Goal: Task Accomplishment & Management: Contribute content

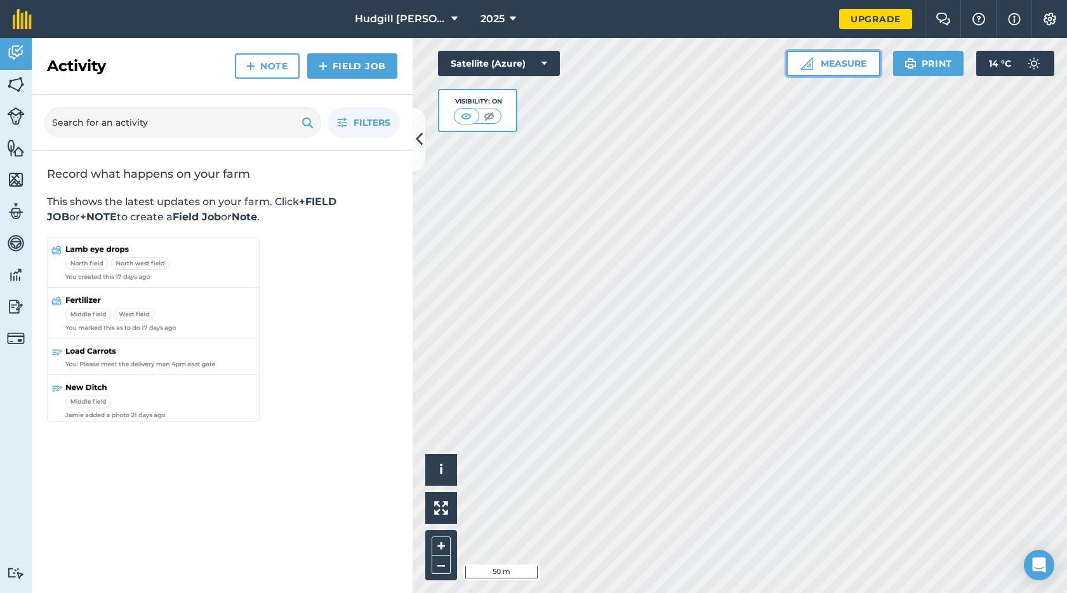
click at [806, 59] on img at bounding box center [807, 63] width 13 height 13
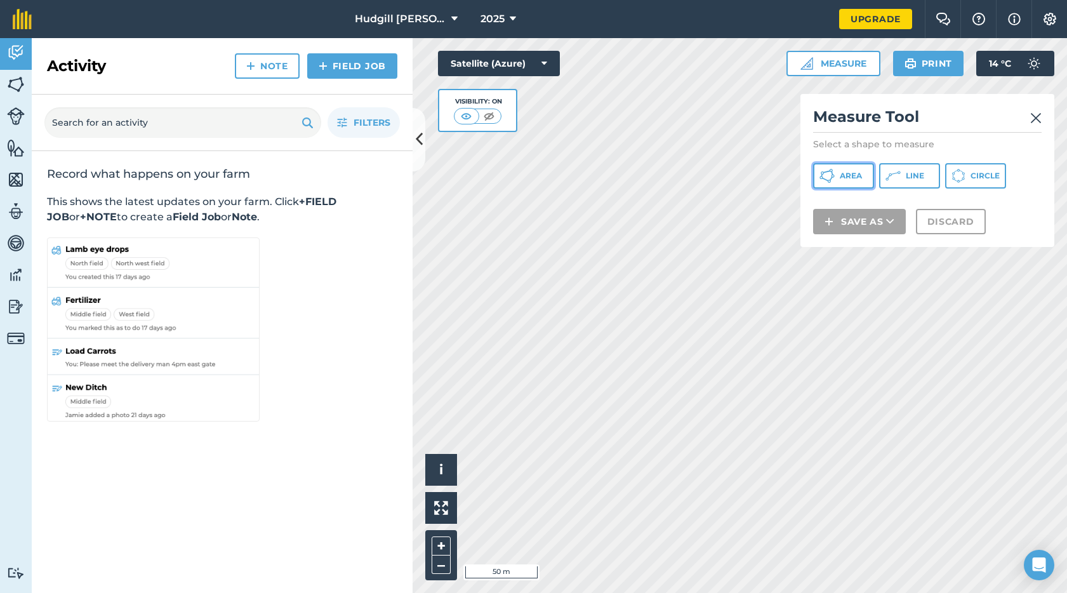
click at [848, 178] on span "Area" at bounding box center [851, 176] width 22 height 10
click at [1039, 117] on img at bounding box center [1035, 117] width 11 height 15
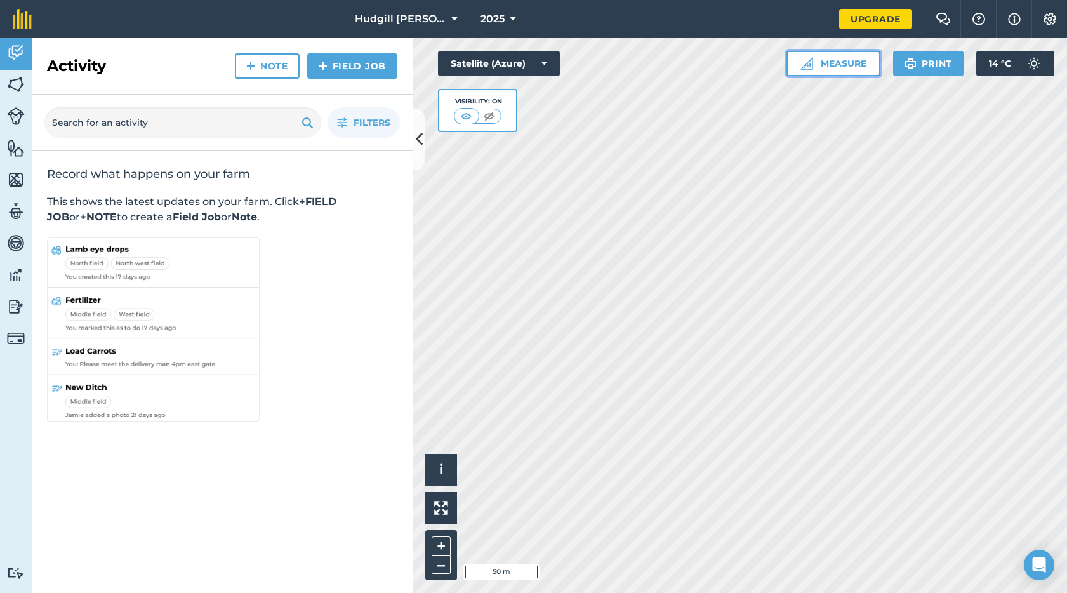
click at [850, 70] on button "Measure" at bounding box center [834, 63] width 94 height 25
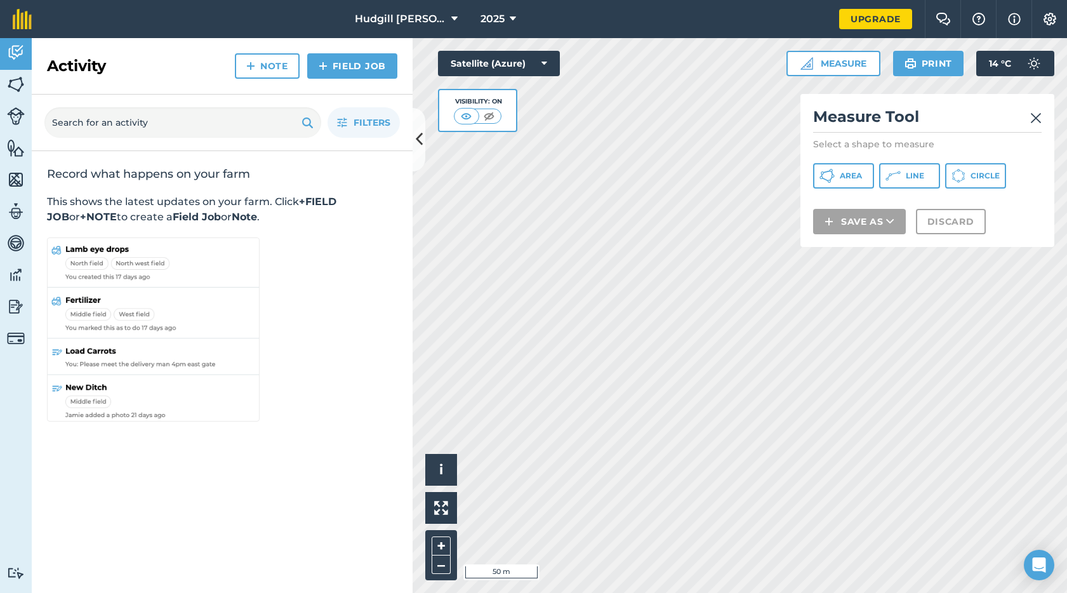
drag, startPoint x: 906, startPoint y: 102, endPoint x: 541, endPoint y: 115, distance: 365.3
click at [541, 115] on div "Click to start drawing i © 2025 TomTom, Microsoft 50 m + – Satellite (Azure) Vi…" at bounding box center [740, 315] width 655 height 555
click at [852, 173] on span "Area" at bounding box center [851, 176] width 22 height 10
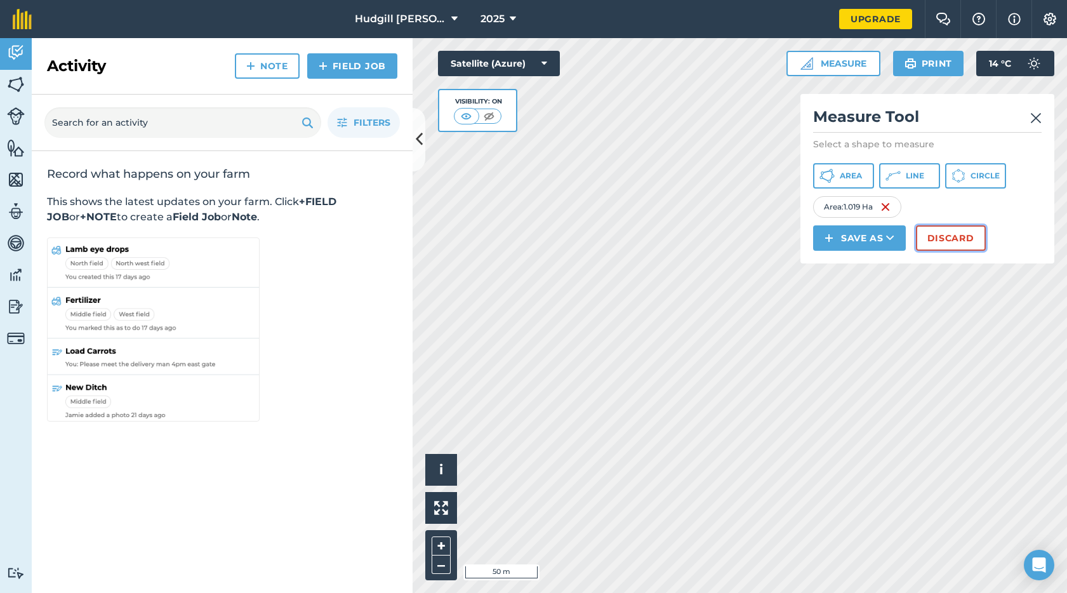
click at [933, 240] on button "Discard" at bounding box center [951, 237] width 70 height 25
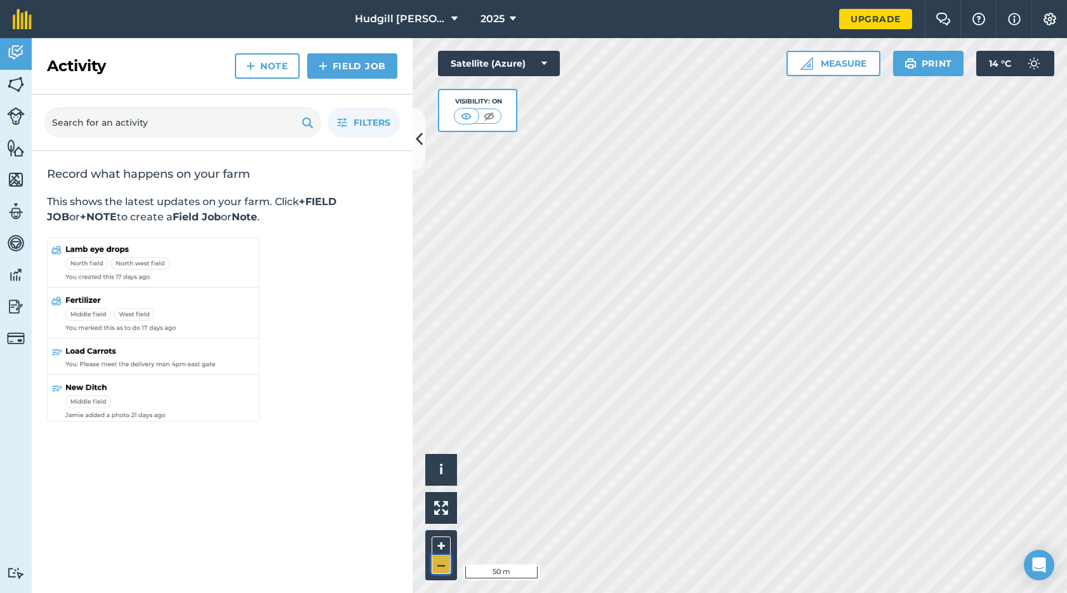
click at [439, 563] on button "–" at bounding box center [441, 565] width 19 height 18
click at [825, 71] on button "Measure" at bounding box center [834, 63] width 94 height 25
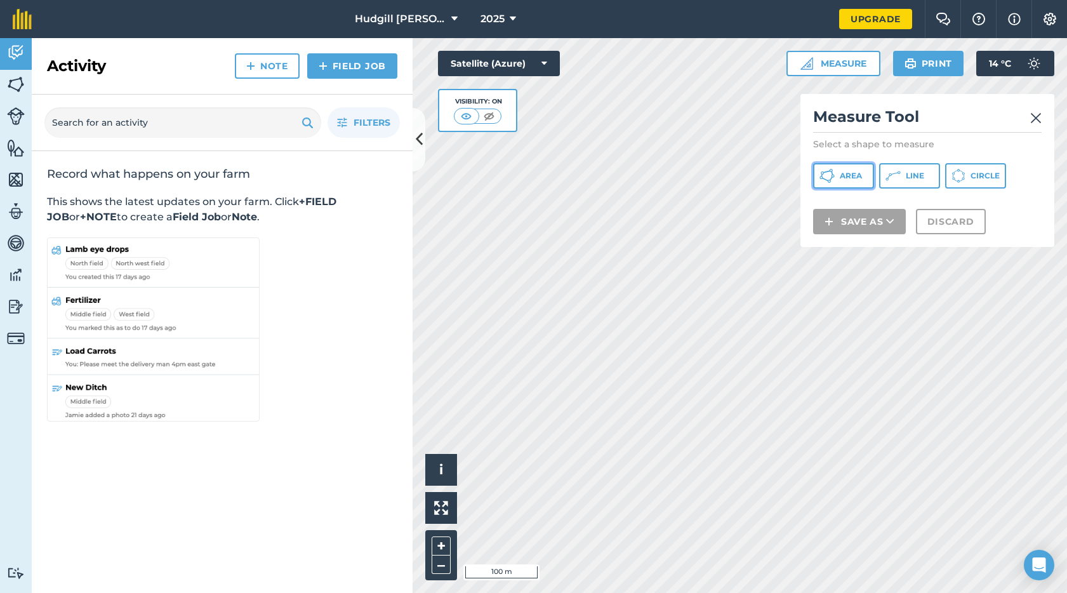
click at [858, 182] on button "Area" at bounding box center [843, 175] width 61 height 25
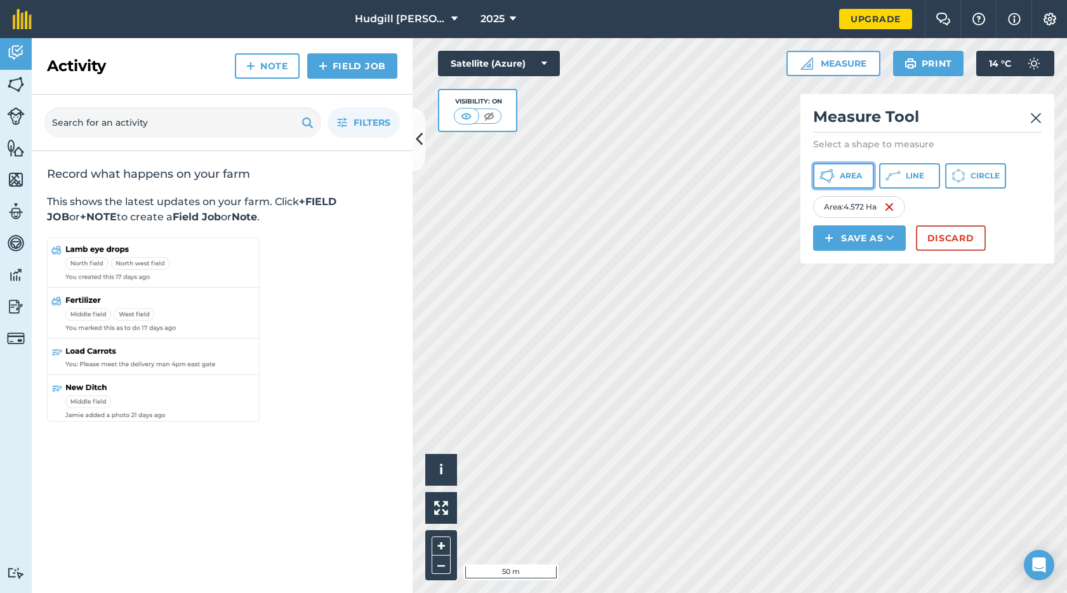
click at [844, 181] on button "Area" at bounding box center [843, 175] width 61 height 25
click at [1036, 118] on img at bounding box center [1035, 117] width 11 height 15
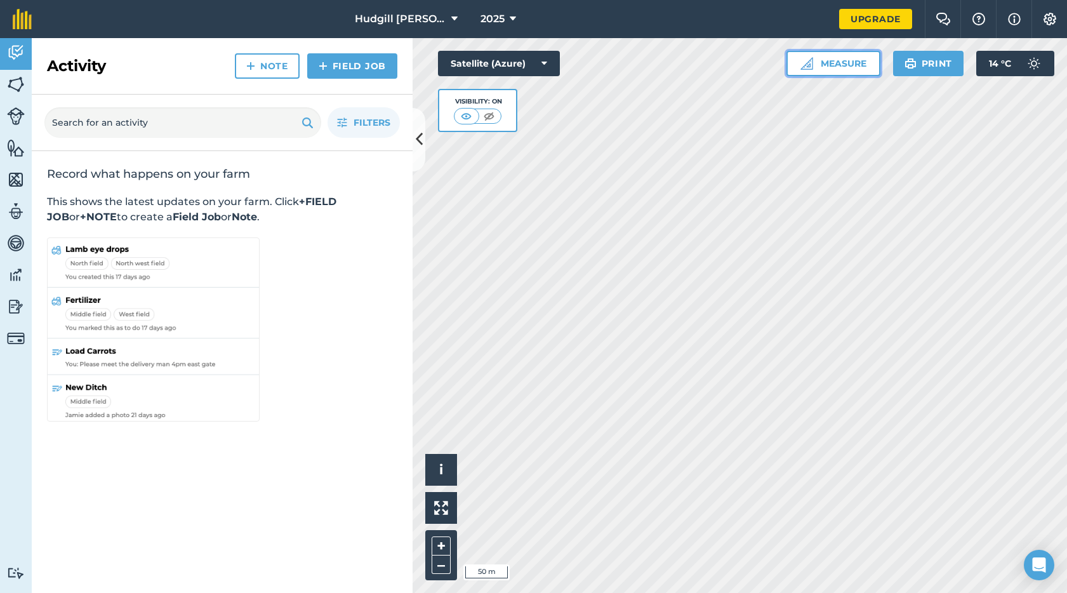
click at [862, 64] on button "Measure" at bounding box center [834, 63] width 94 height 25
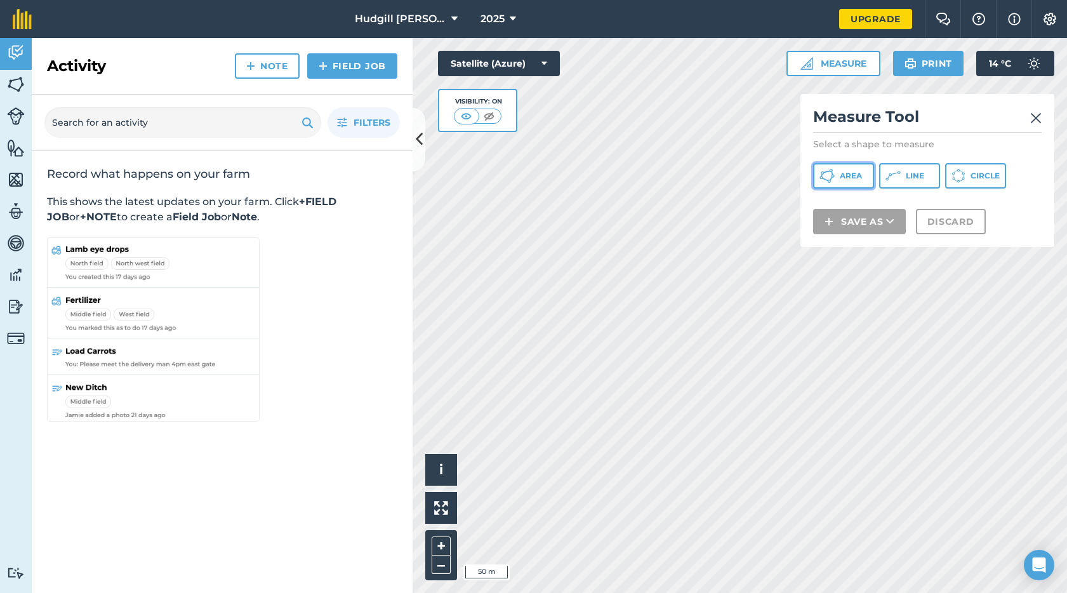
click at [848, 175] on span "Area" at bounding box center [851, 176] width 22 height 10
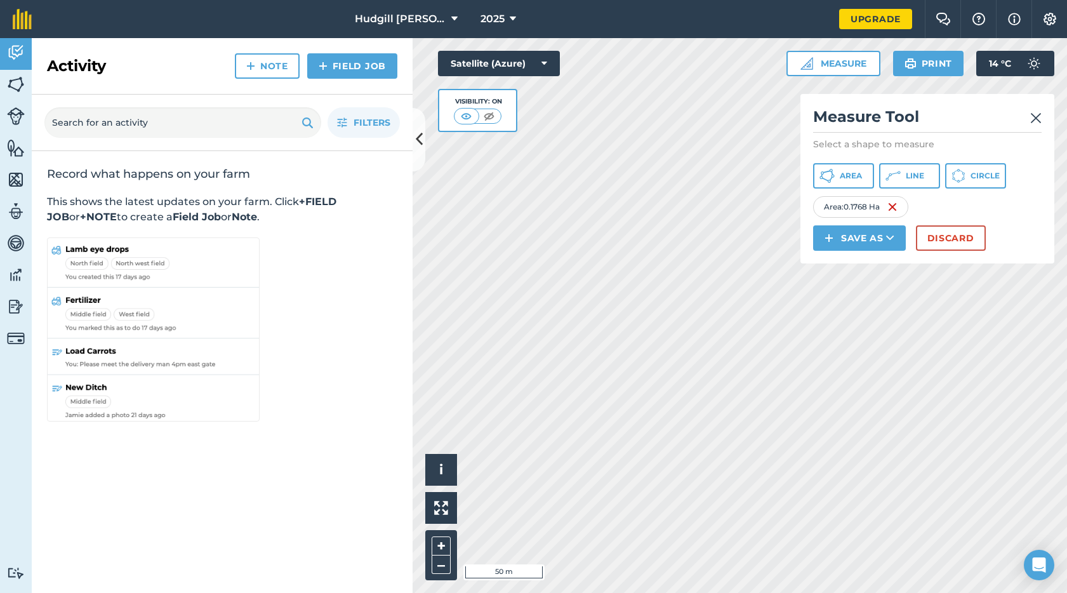
click at [1034, 117] on img at bounding box center [1035, 117] width 11 height 15
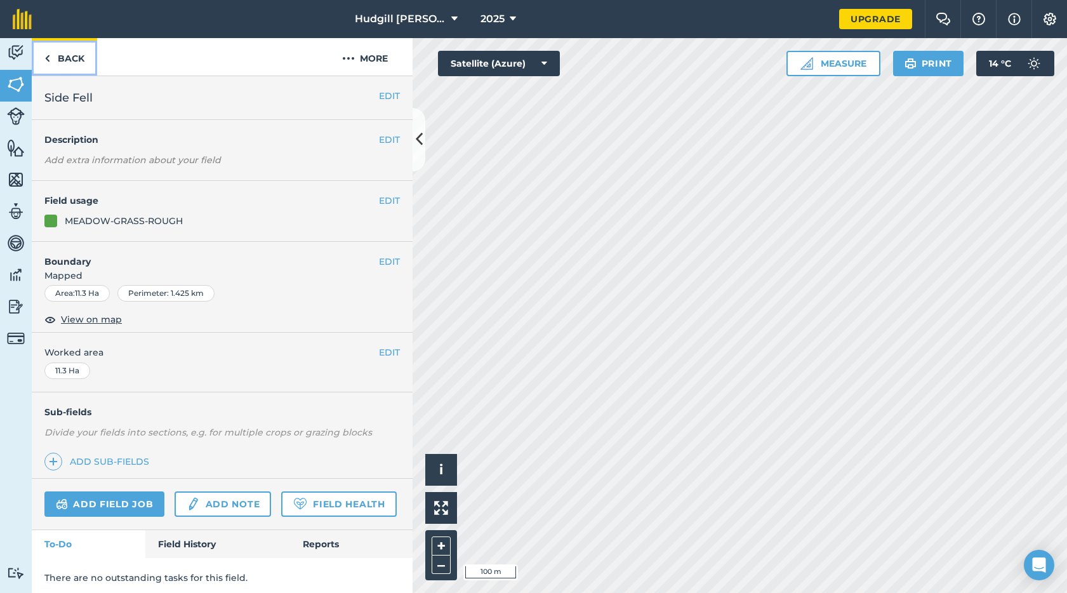
click at [46, 63] on img at bounding box center [47, 58] width 6 height 15
click at [49, 61] on img at bounding box center [47, 58] width 6 height 15
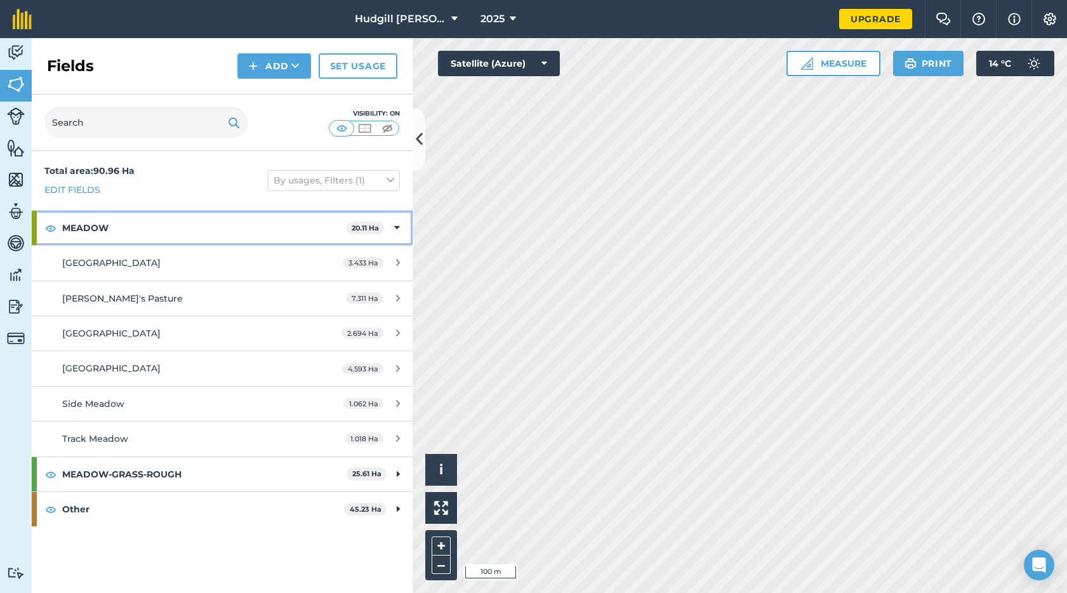
click at [396, 223] on icon at bounding box center [397, 228] width 6 height 14
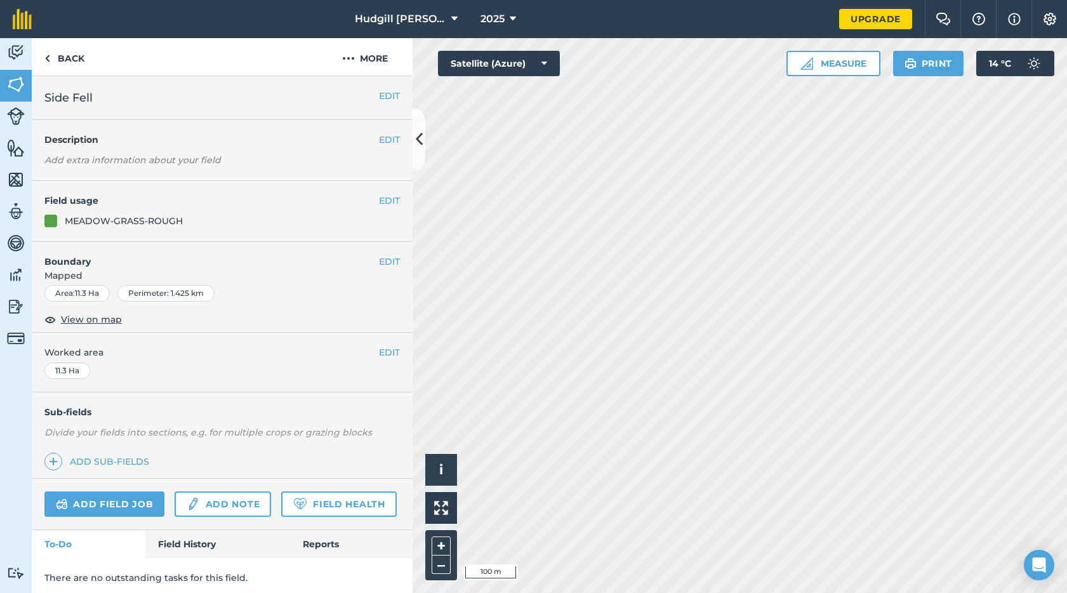
scroll to position [4, 0]
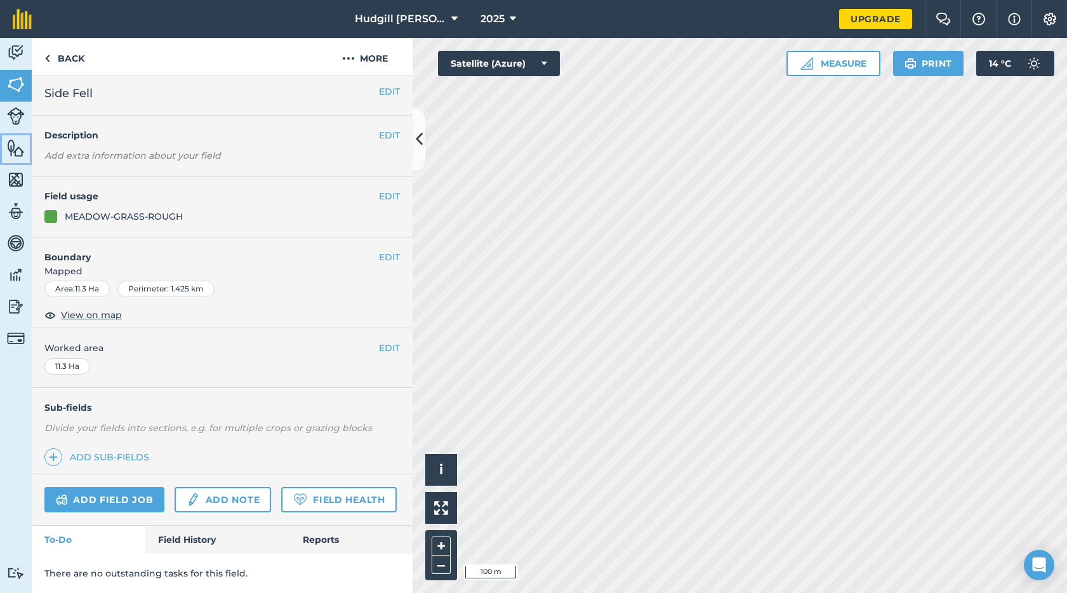
click at [20, 154] on img at bounding box center [16, 147] width 18 height 19
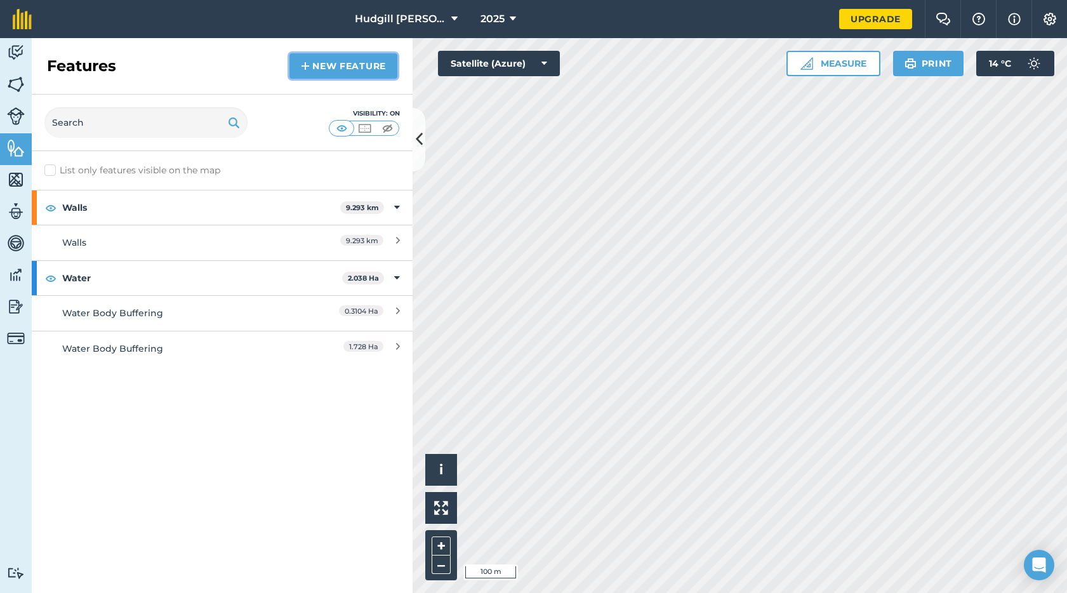
click at [343, 67] on link "New feature" at bounding box center [344, 65] width 108 height 25
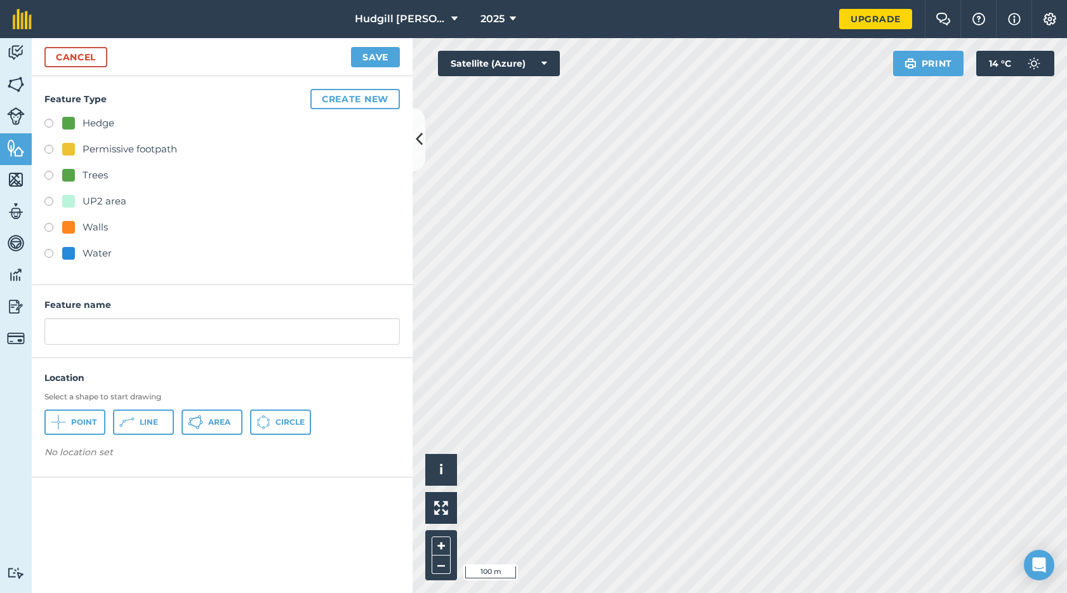
click at [46, 176] on label at bounding box center [53, 177] width 18 height 13
radio input "true"
type input "Trees"
drag, startPoint x: 97, startPoint y: 340, endPoint x: 11, endPoint y: 340, distance: 85.7
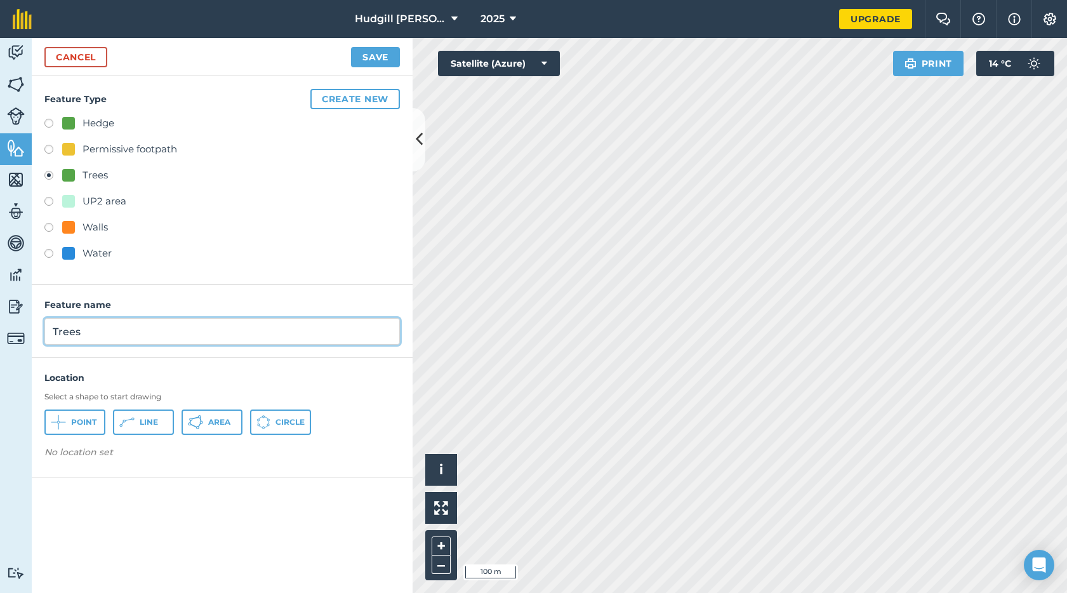
click at [13, 340] on div "Activity Fields Livestock Features Maps Team Vehicles Data Reporting Billing Tu…" at bounding box center [533, 315] width 1067 height 555
click at [50, 153] on label at bounding box center [53, 151] width 18 height 13
radio input "true"
type input "Permissive footpath"
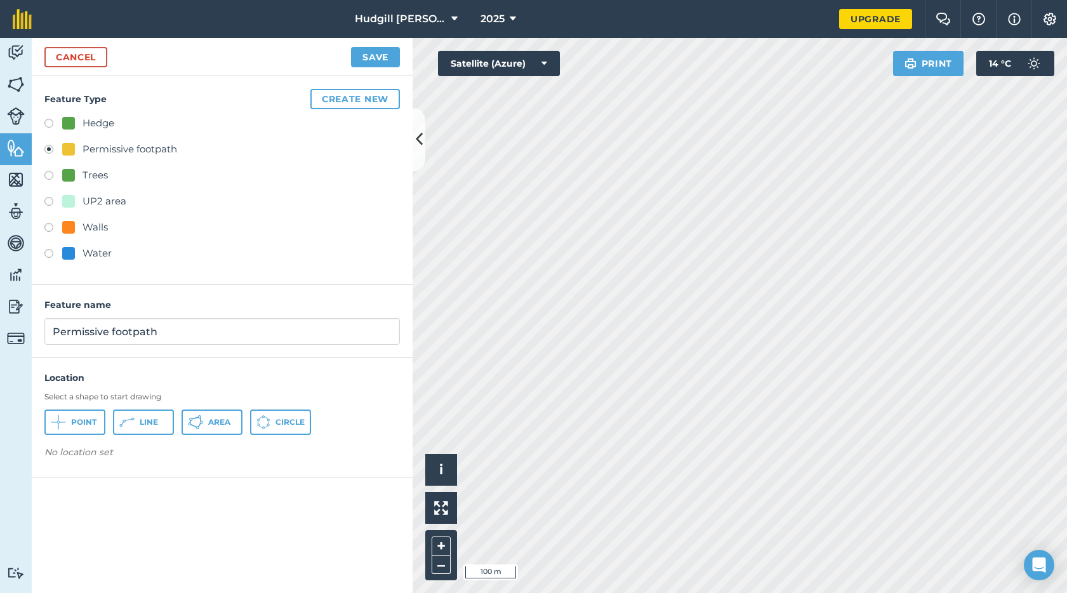
click at [48, 202] on label at bounding box center [53, 203] width 18 height 13
radio input "true"
drag, startPoint x: 114, startPoint y: 335, endPoint x: 36, endPoint y: 333, distance: 78.1
click at [36, 333] on div "Feature name UP2 area" at bounding box center [222, 321] width 381 height 73
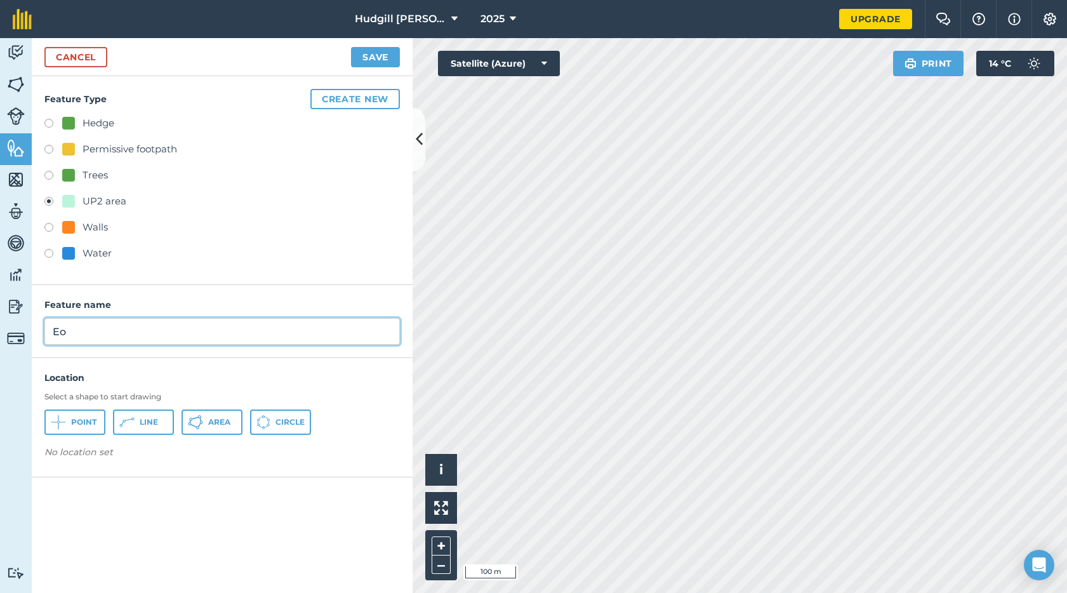
type input "E"
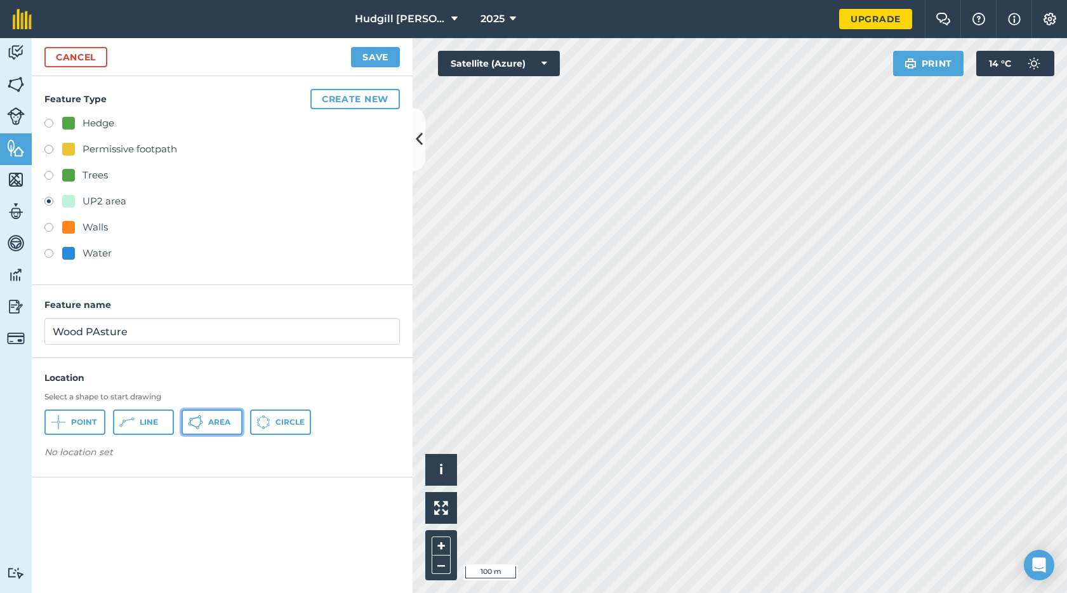
click at [210, 418] on span "Area" at bounding box center [219, 422] width 22 height 10
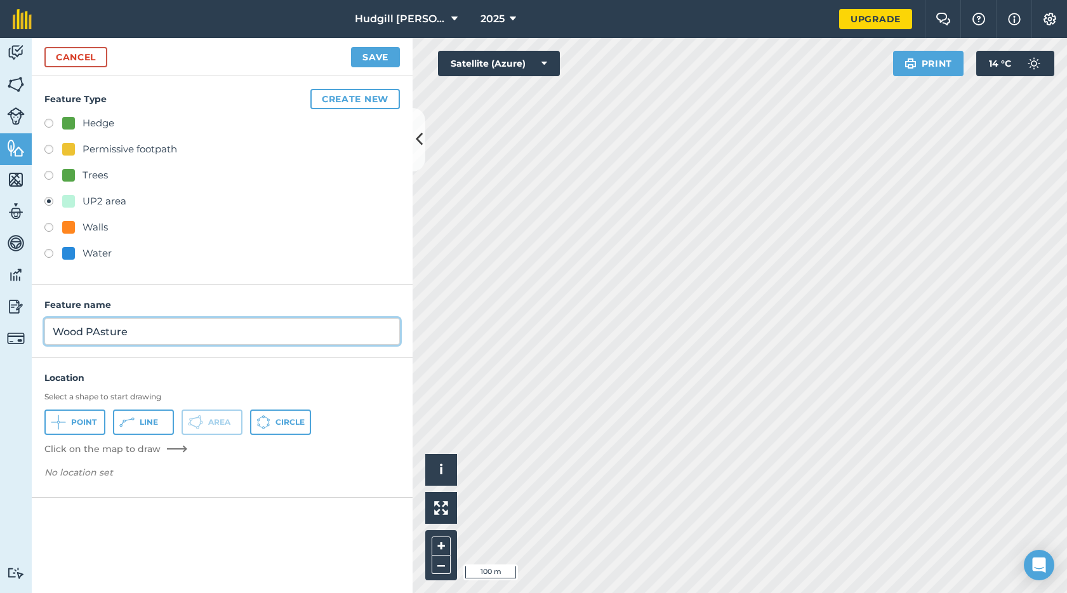
click at [102, 333] on input "Wood PAsture" at bounding box center [222, 331] width 356 height 27
type input "Wood Pasture"
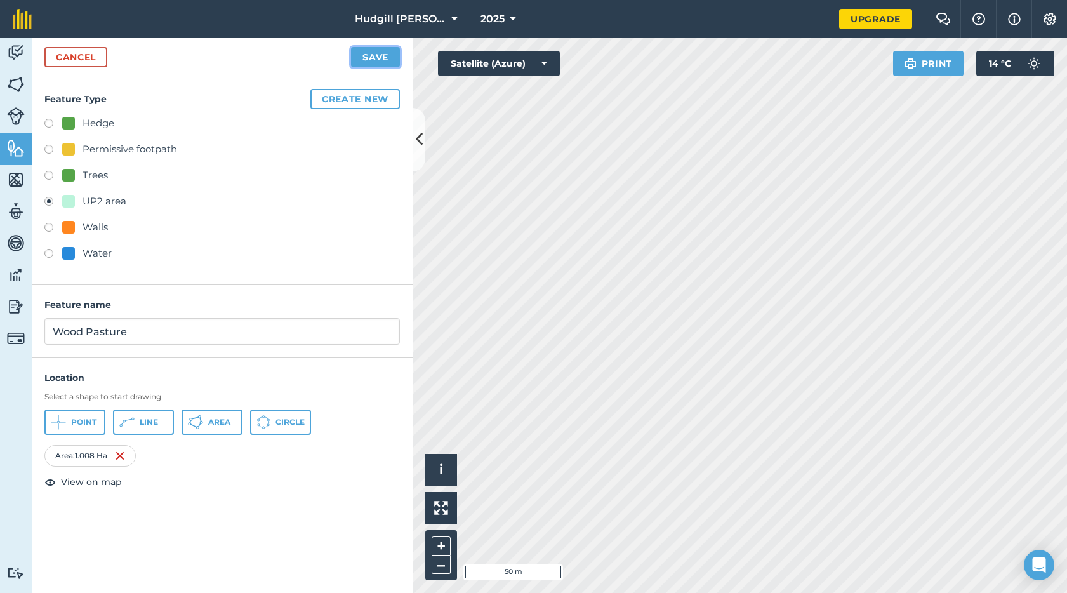
click at [375, 55] on button "Save" at bounding box center [375, 57] width 49 height 20
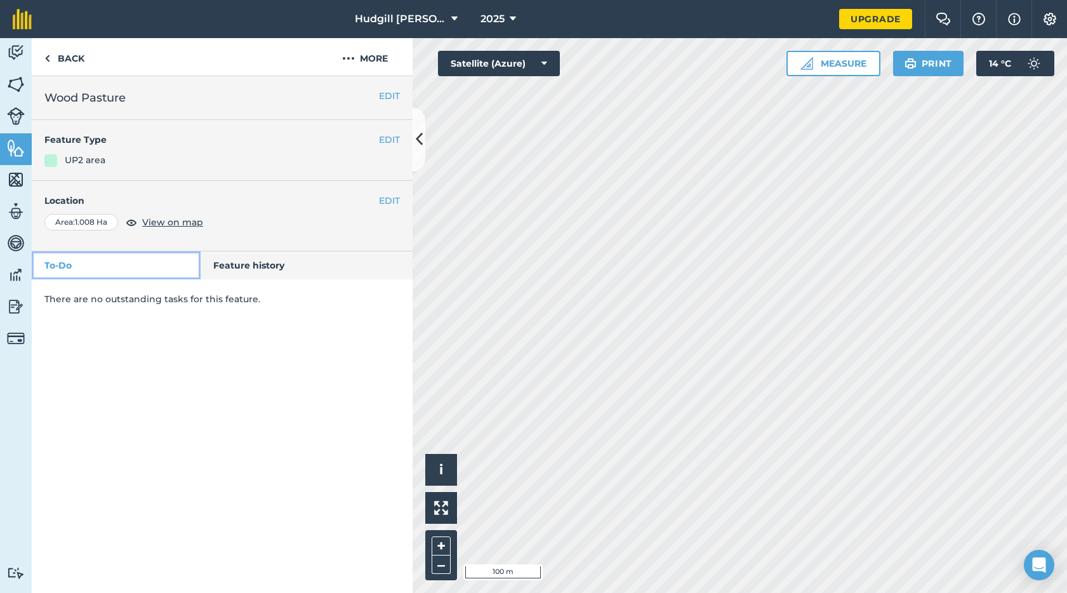
click at [81, 262] on link "To-Do" at bounding box center [116, 265] width 169 height 28
click at [70, 60] on link "Back" at bounding box center [64, 56] width 65 height 37
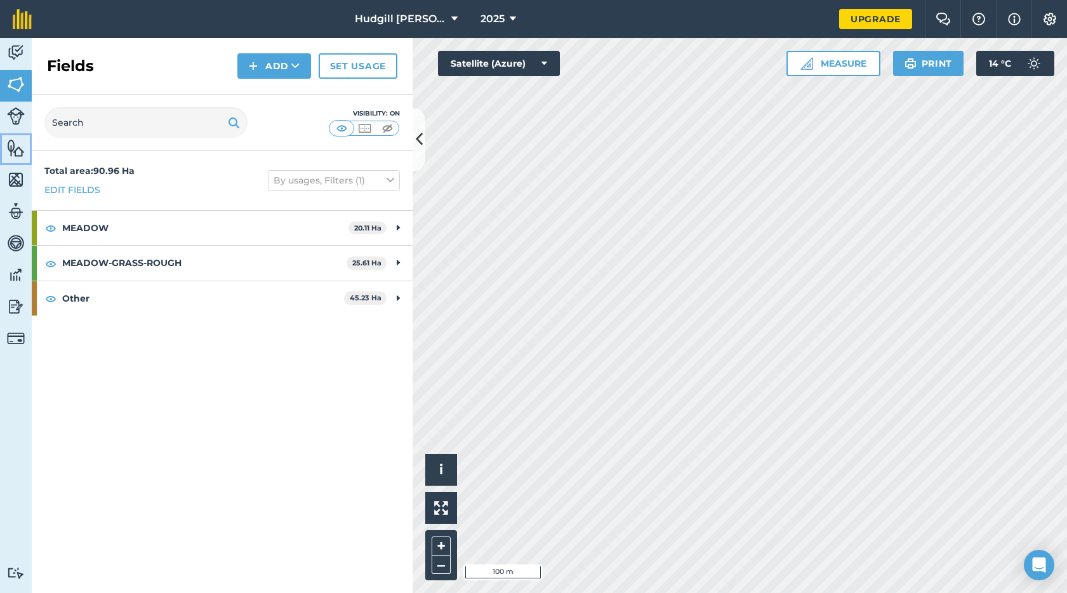
click at [18, 149] on img at bounding box center [16, 147] width 18 height 19
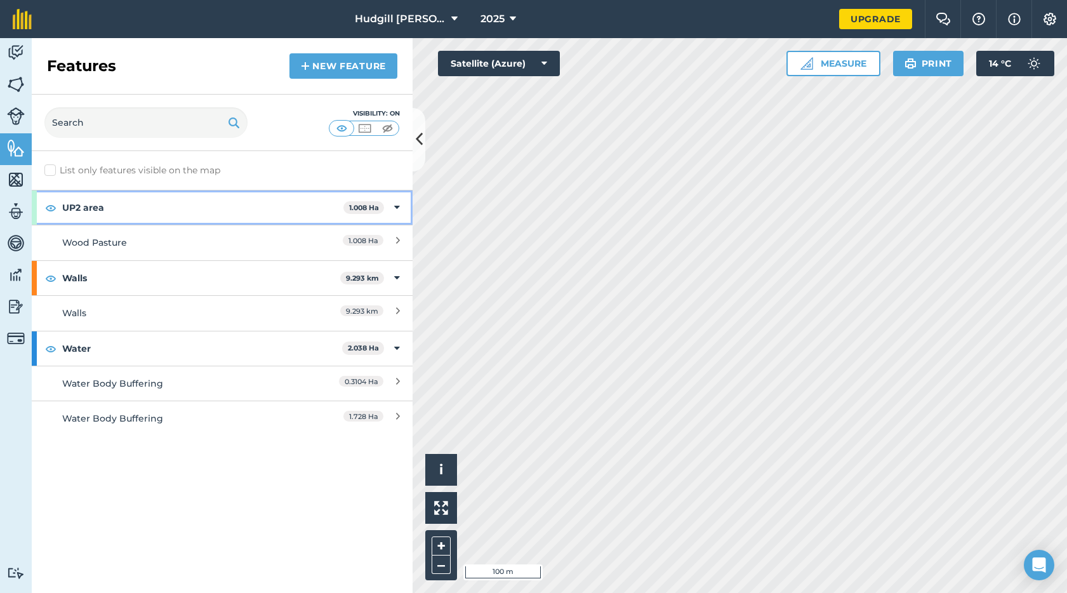
click at [264, 211] on strong "UP2 area" at bounding box center [202, 207] width 281 height 34
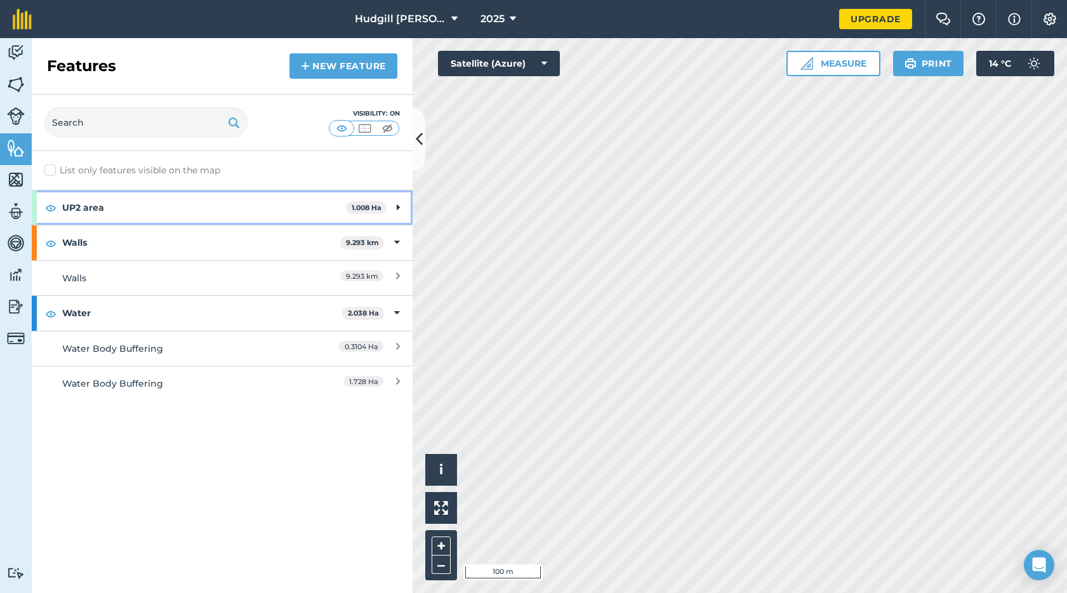
click at [302, 206] on strong "UP2 area" at bounding box center [204, 207] width 284 height 34
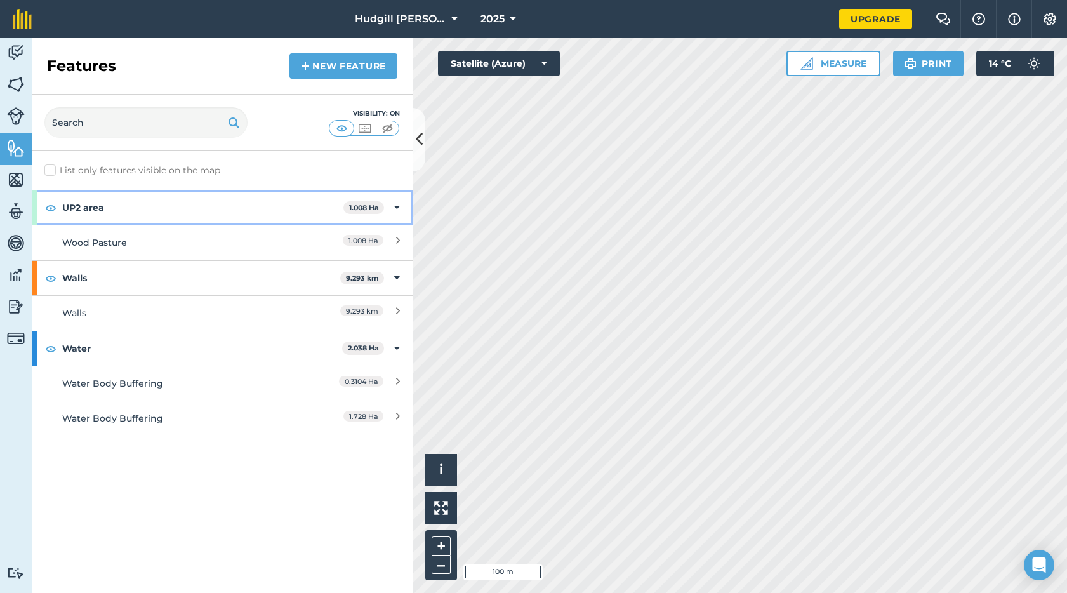
click at [403, 208] on div "UP2 area 1.008 Ha" at bounding box center [222, 207] width 381 height 34
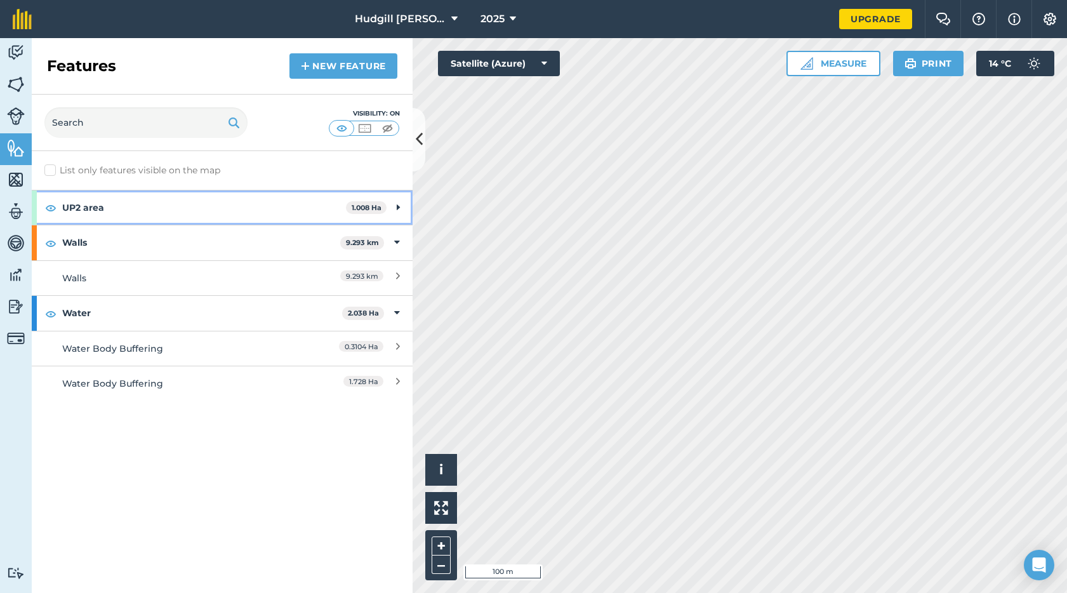
click at [403, 208] on div "UP2 area 1.008 Ha" at bounding box center [222, 207] width 381 height 34
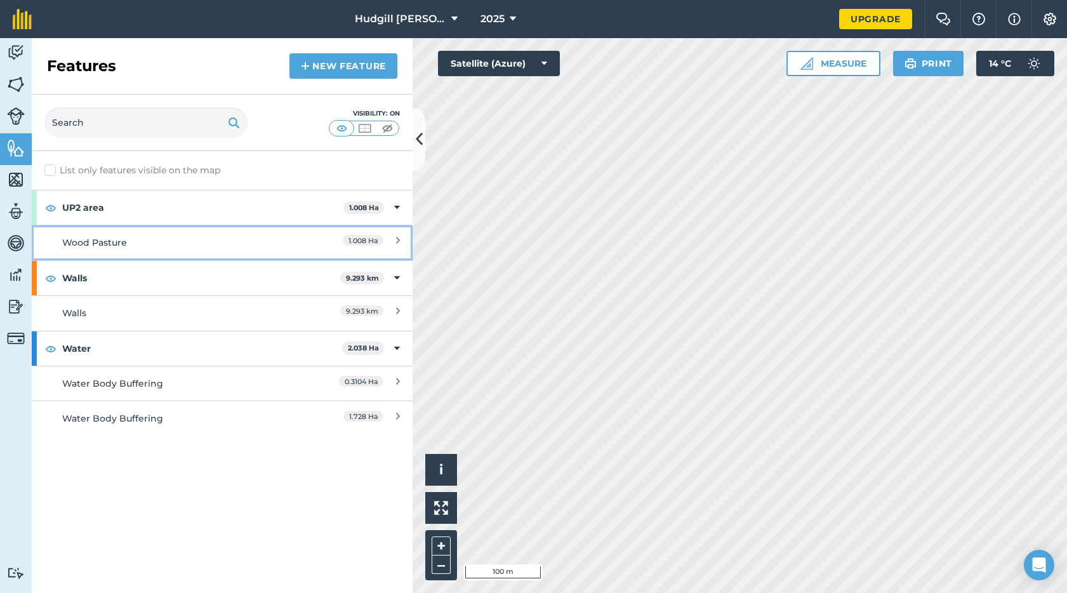
click at [392, 241] on div "1.008 Ha" at bounding box center [344, 243] width 112 height 14
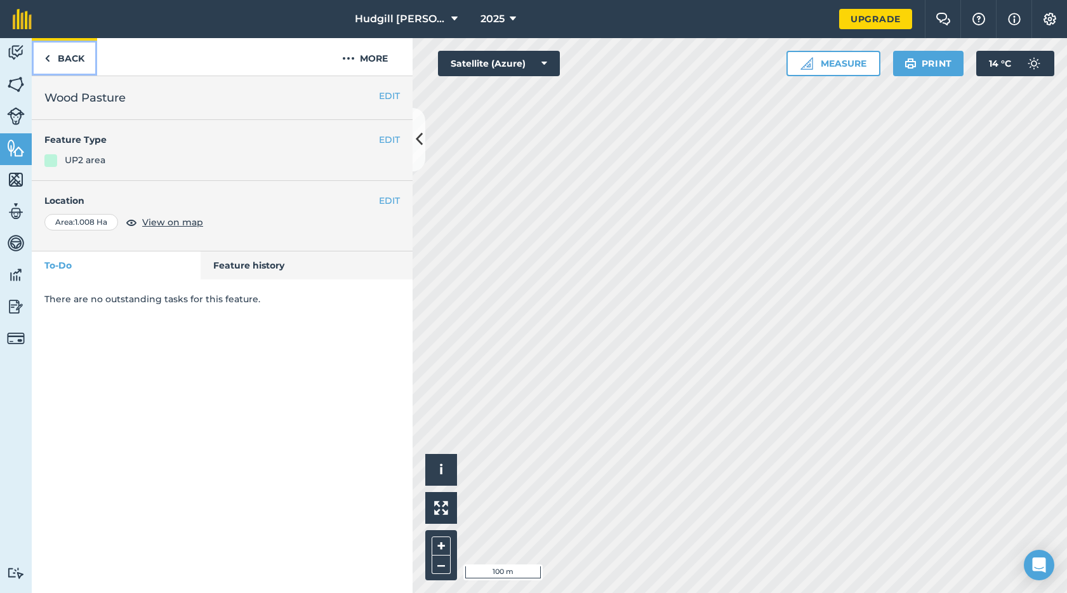
click at [62, 56] on link "Back" at bounding box center [64, 56] width 65 height 37
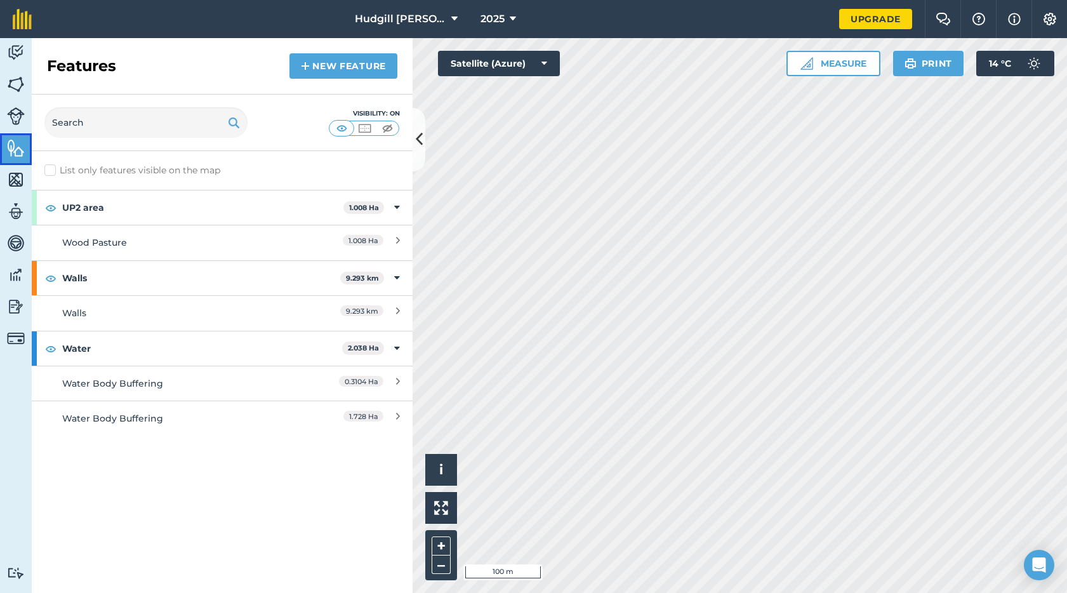
click at [12, 155] on img at bounding box center [16, 147] width 18 height 19
click at [326, 66] on link "New feature" at bounding box center [344, 65] width 108 height 25
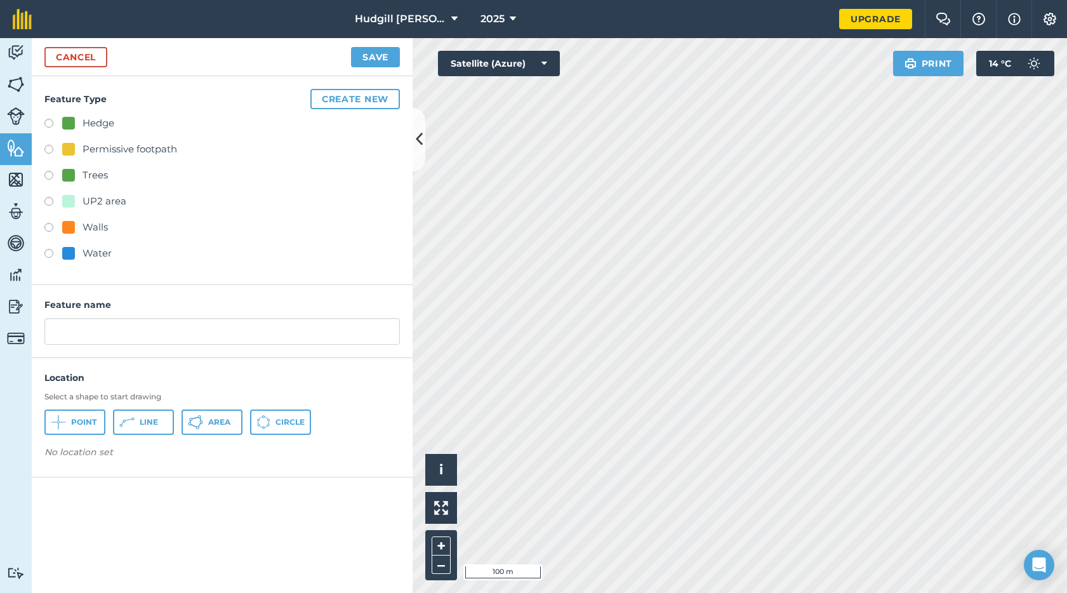
click at [107, 204] on div "UP2 area" at bounding box center [105, 201] width 44 height 15
radio input "true"
drag, startPoint x: 123, startPoint y: 329, endPoint x: 36, endPoint y: 335, distance: 87.2
click at [36, 335] on div "Feature name UP2 area" at bounding box center [222, 321] width 381 height 73
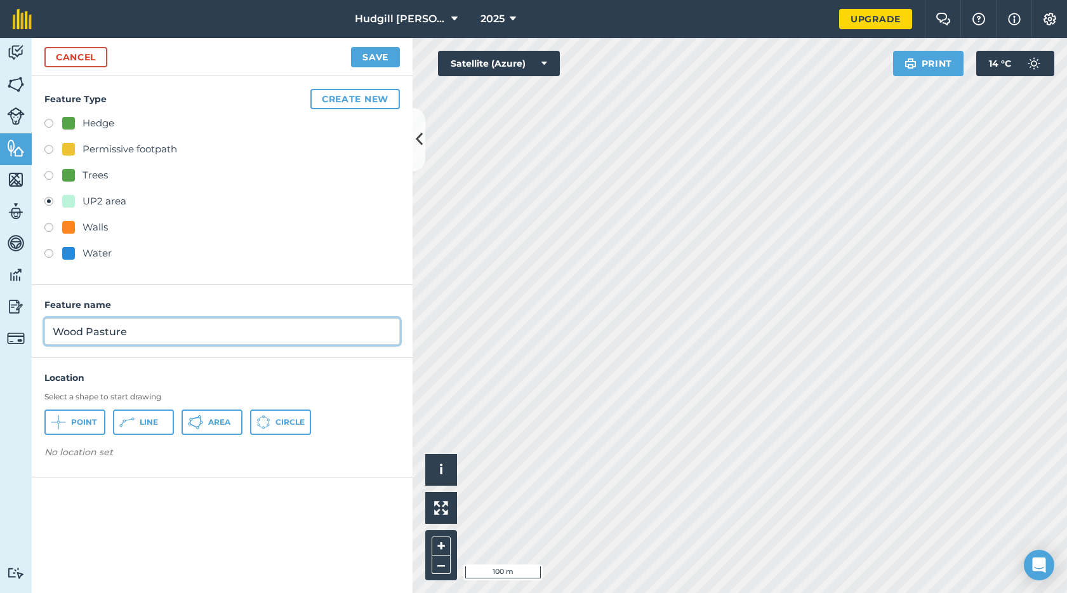
type input "Wood Pasture"
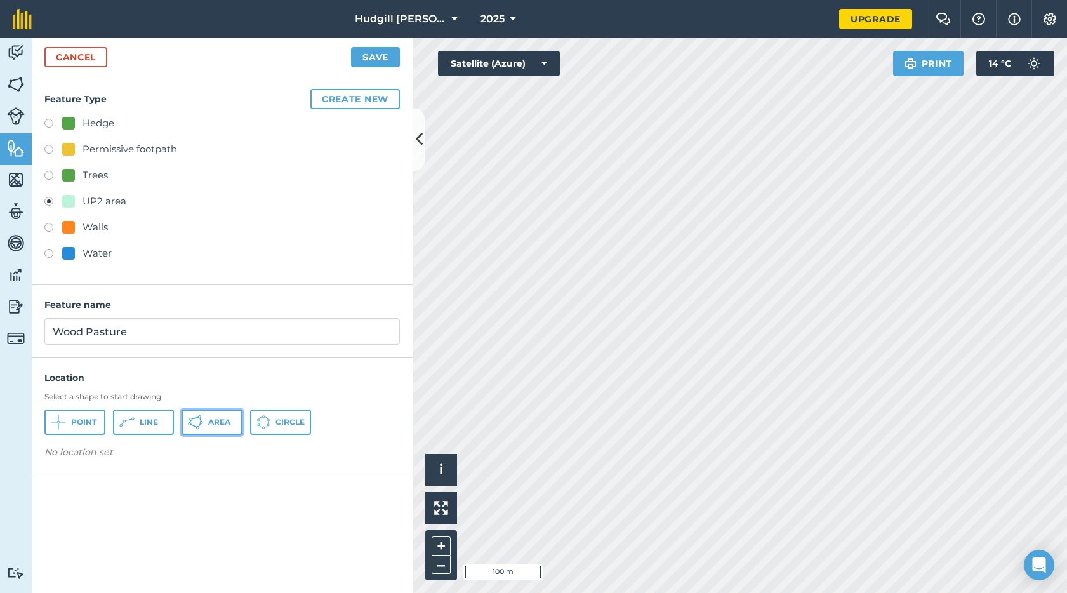
click at [211, 423] on span "Area" at bounding box center [219, 422] width 22 height 10
click at [376, 59] on button "Save" at bounding box center [375, 57] width 49 height 20
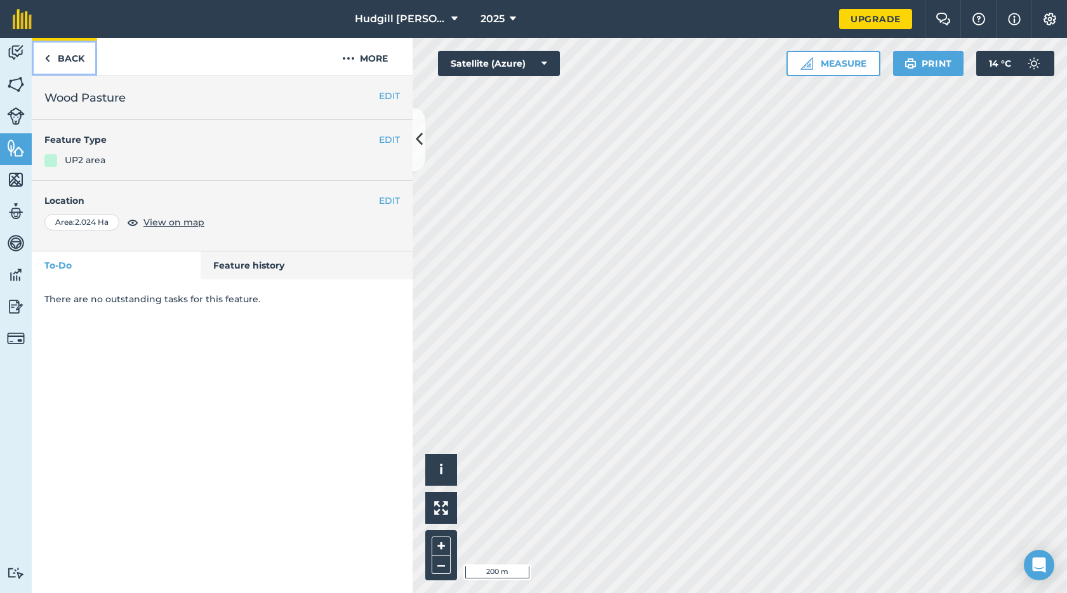
click at [74, 60] on link "Back" at bounding box center [64, 56] width 65 height 37
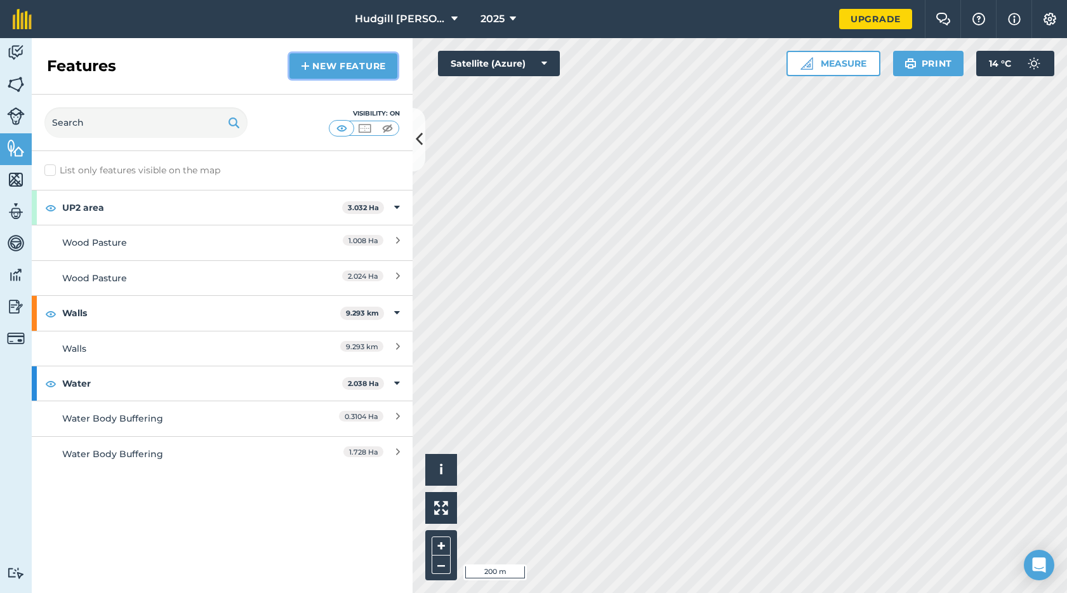
click at [338, 56] on link "New feature" at bounding box center [344, 65] width 108 height 25
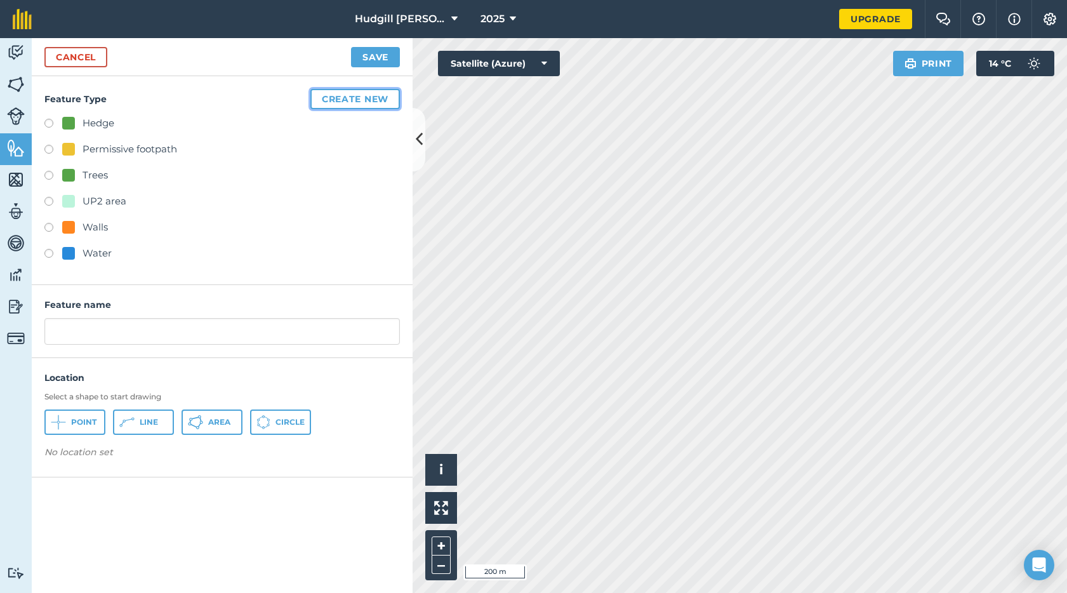
click at [332, 97] on button "Create new" at bounding box center [355, 99] width 90 height 20
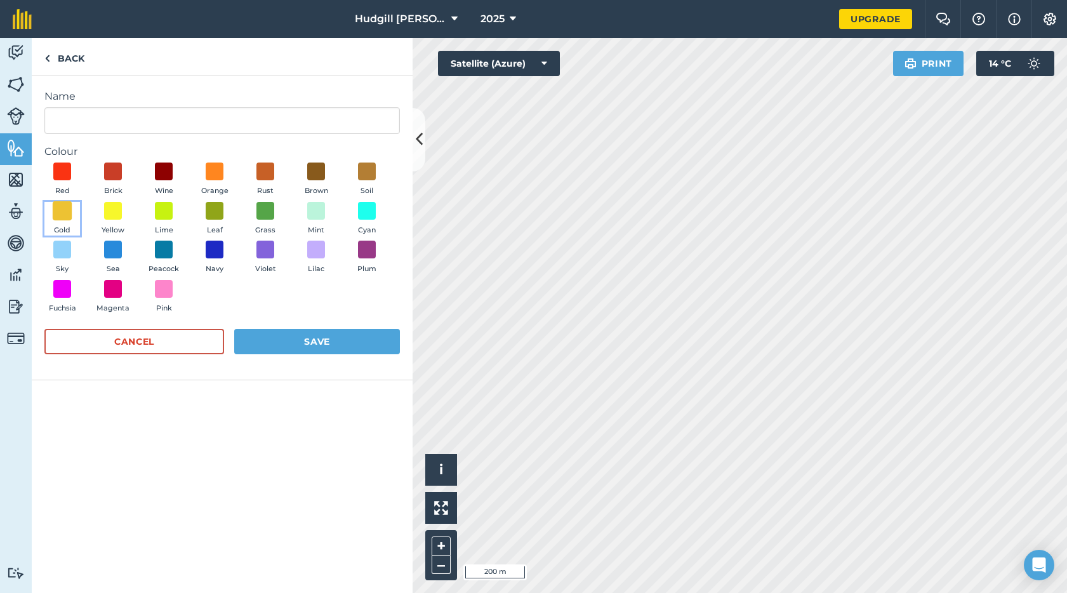
click at [62, 210] on span at bounding box center [63, 211] width 20 height 20
click at [93, 114] on input "Name" at bounding box center [222, 120] width 356 height 27
type input "Scrub"
click at [277, 343] on button "Save" at bounding box center [317, 341] width 166 height 25
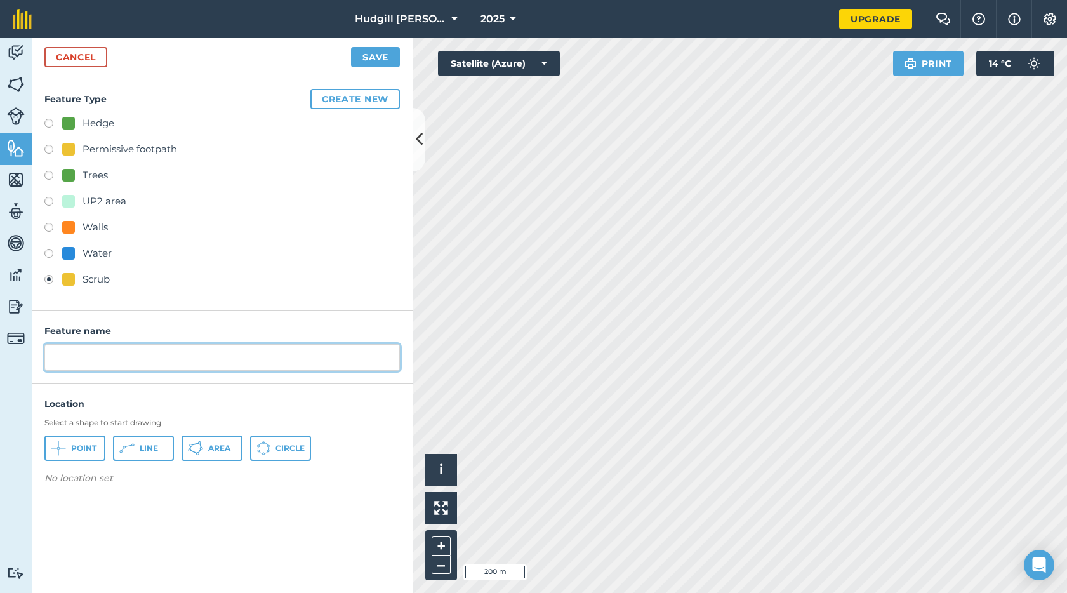
click at [195, 354] on input "text" at bounding box center [222, 357] width 356 height 27
type input "Top Fell Scrub"
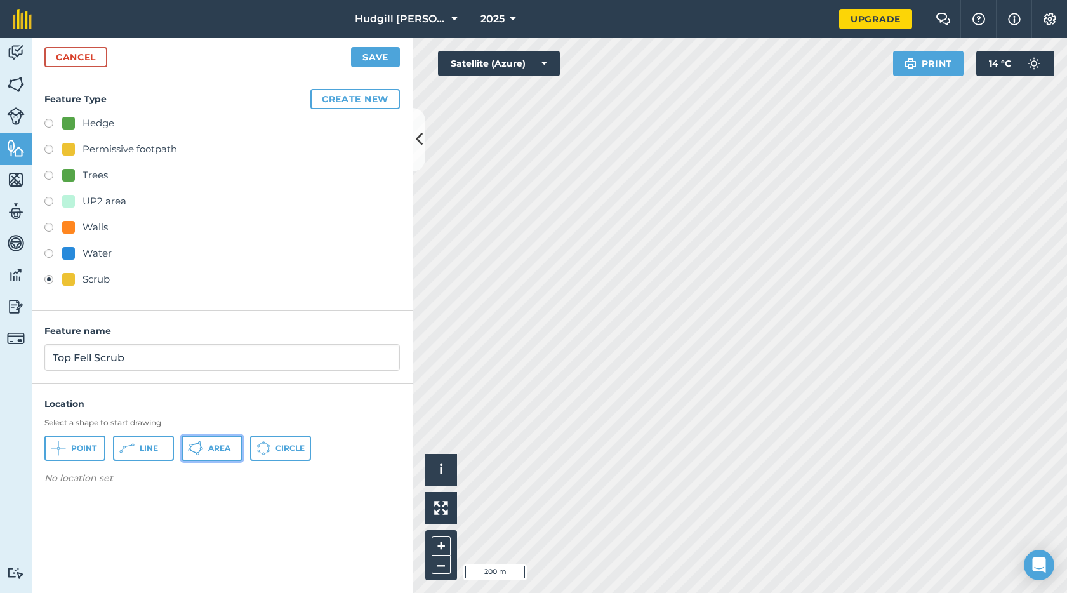
click at [192, 453] on icon at bounding box center [195, 448] width 15 height 15
click at [383, 54] on button "Save" at bounding box center [375, 57] width 49 height 20
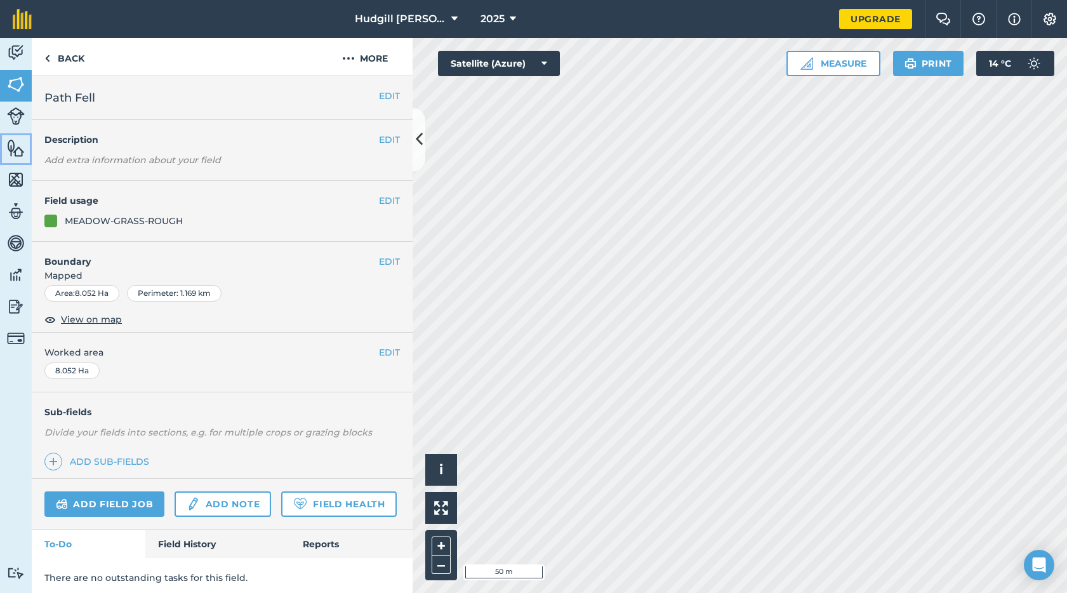
click at [20, 156] on img at bounding box center [16, 147] width 18 height 19
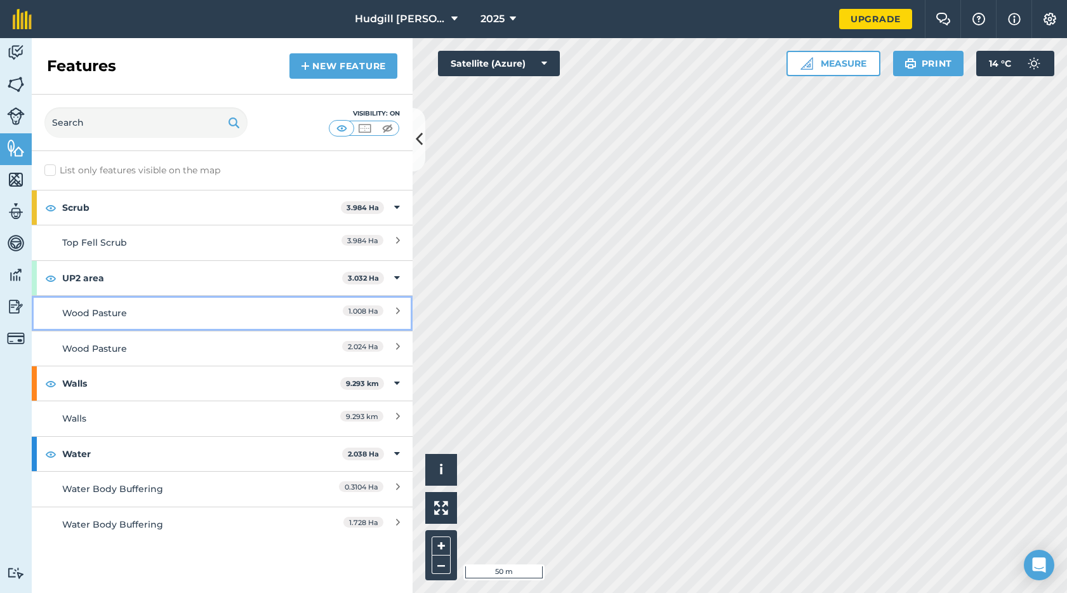
click at [182, 307] on div "Wood Pasture" at bounding box center [174, 313] width 225 height 14
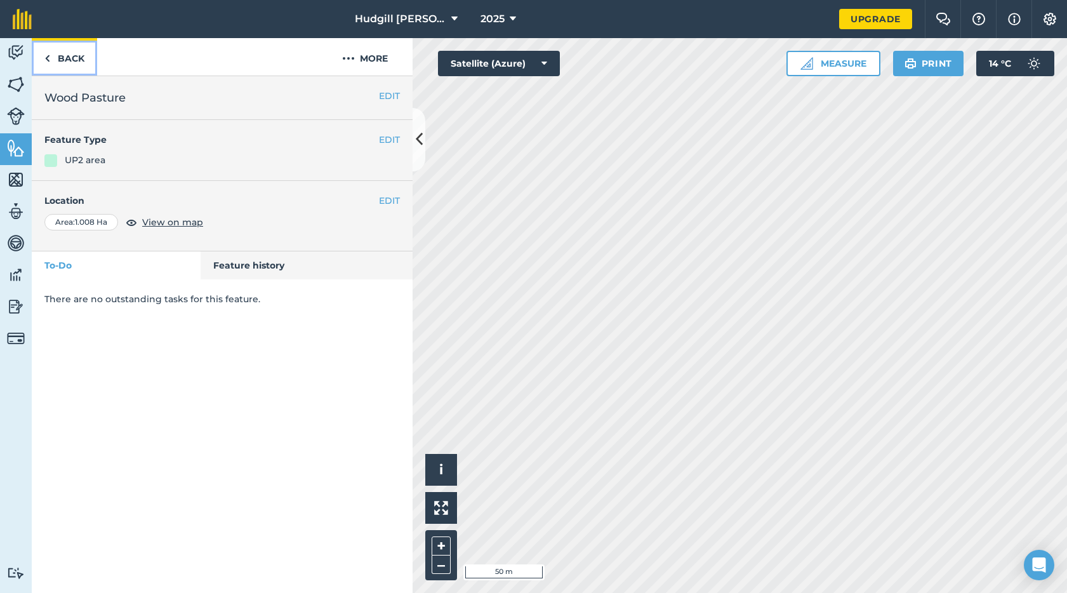
click at [51, 63] on link "Back" at bounding box center [64, 56] width 65 height 37
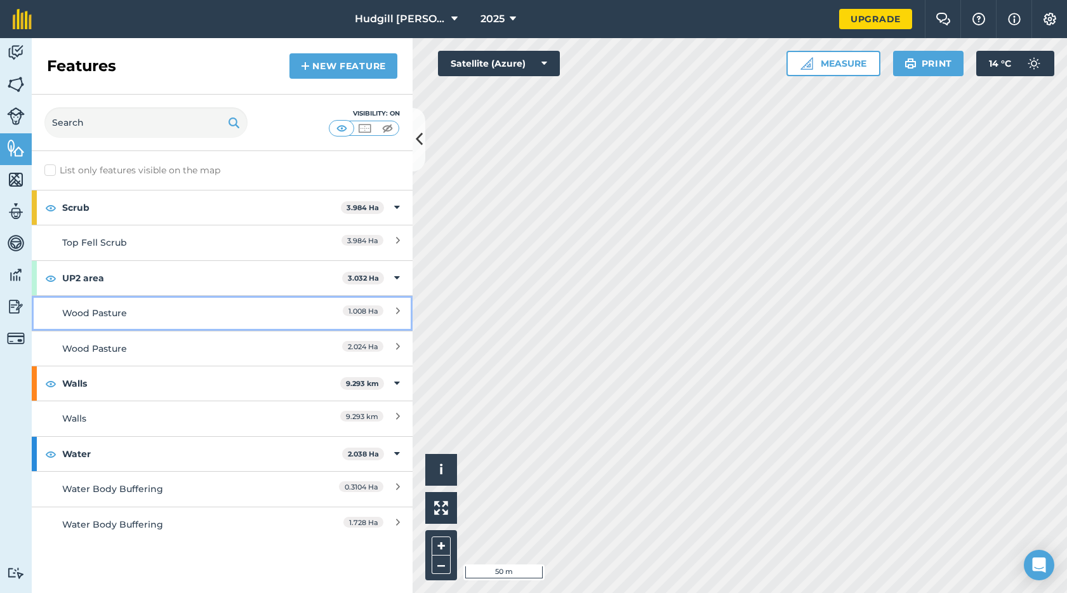
click at [127, 312] on div "Wood Pasture" at bounding box center [174, 313] width 225 height 14
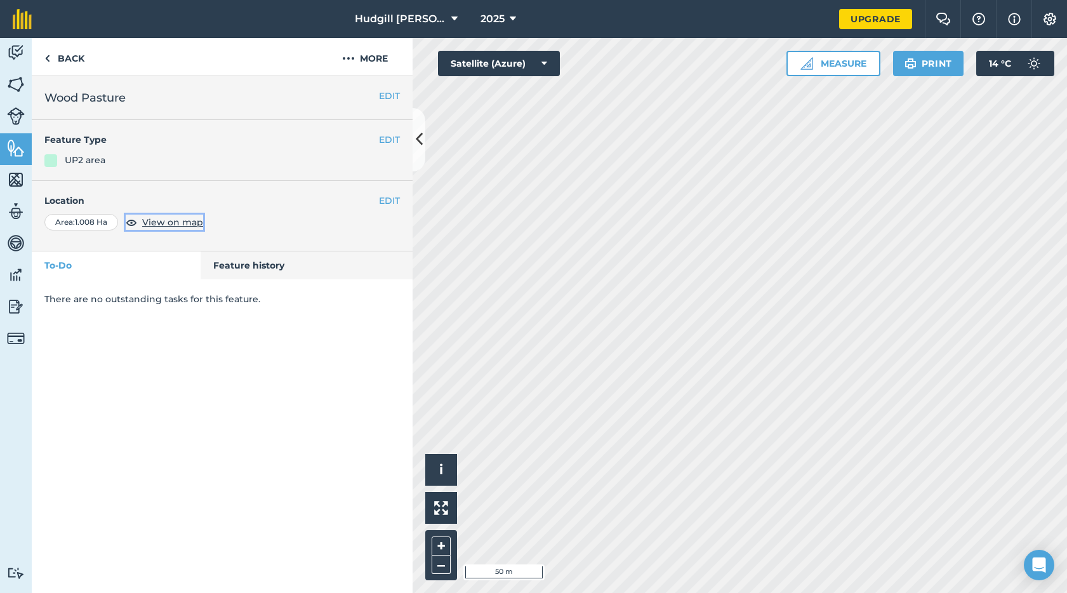
click at [188, 221] on span "View on map" at bounding box center [172, 222] width 61 height 14
click at [55, 44] on link "Back" at bounding box center [64, 56] width 65 height 37
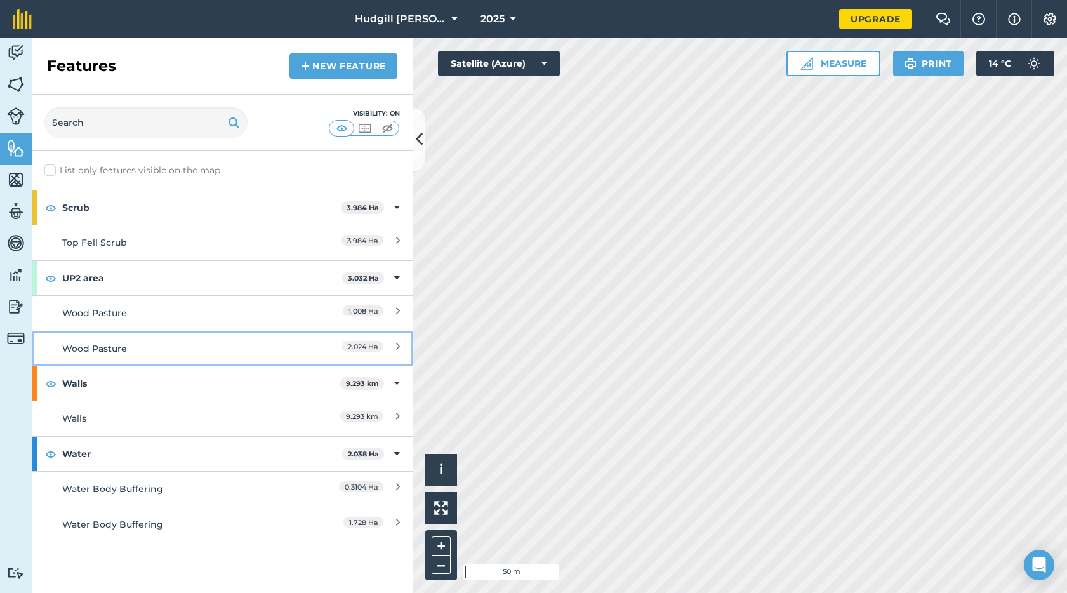
click at [356, 348] on span "2.024 Ha" at bounding box center [362, 346] width 41 height 11
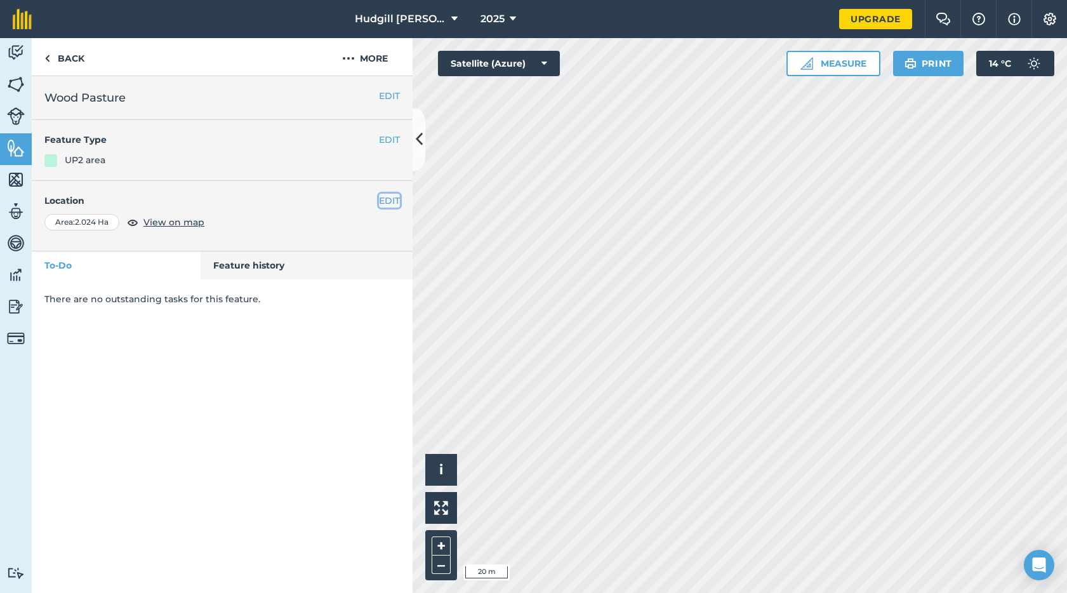
click at [379, 199] on button "EDIT" at bounding box center [389, 201] width 21 height 14
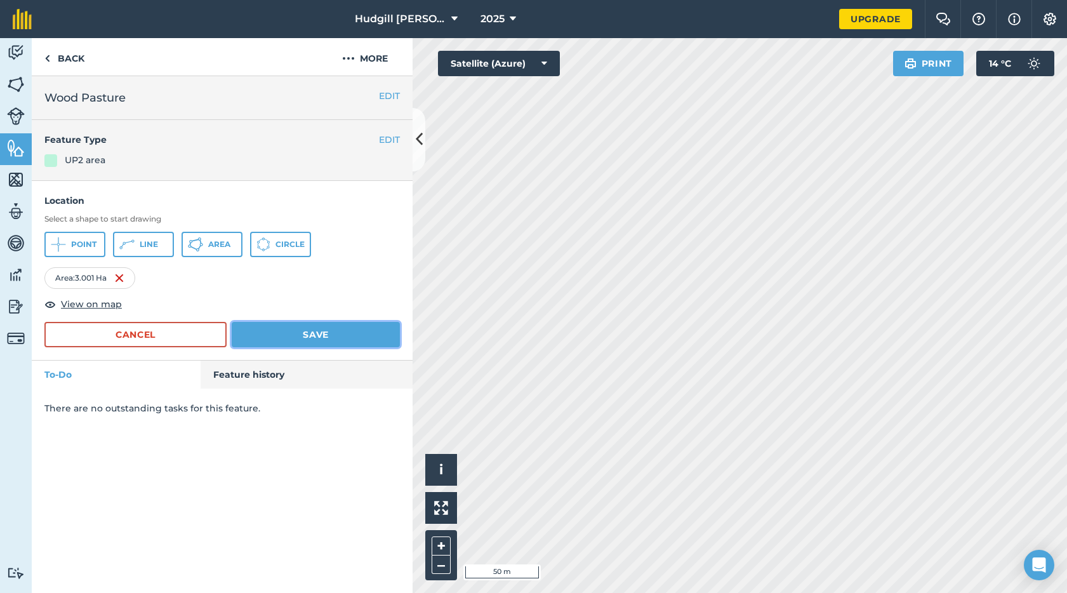
click at [336, 333] on button "Save" at bounding box center [316, 334] width 168 height 25
